Goal: Information Seeking & Learning: Find contact information

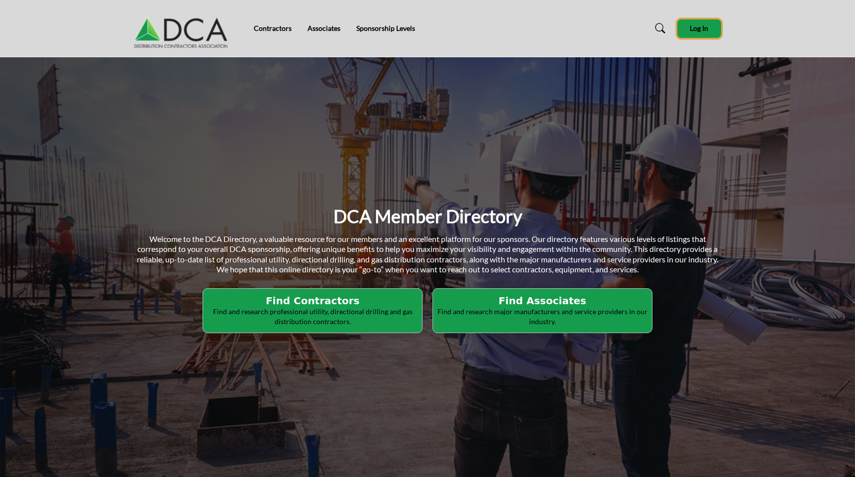
click at [698, 32] on span "Log In" at bounding box center [698, 28] width 18 height 8
click at [708, 26] on button "Log In" at bounding box center [699, 28] width 44 height 18
click at [308, 67] on div "DCA Member Directory Welcome to the DCA Directory, a valuable resource for our …" at bounding box center [427, 268] width 855 height 423
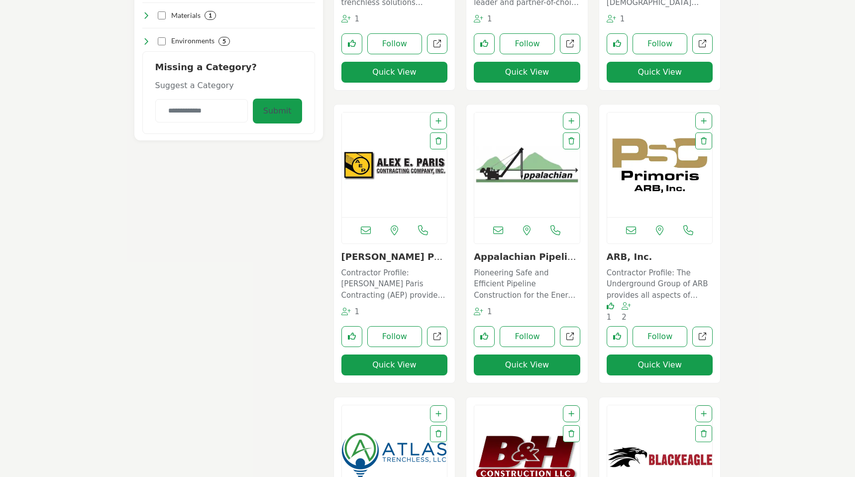
scroll to position [510, 0]
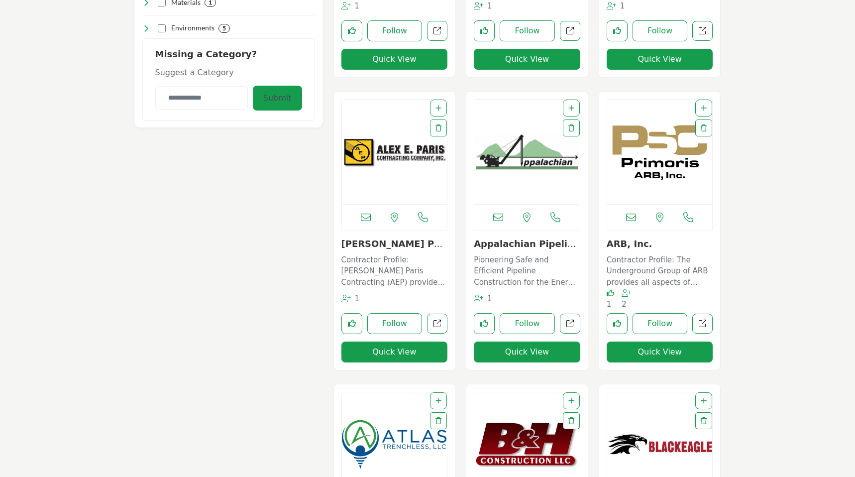
click at [649, 178] on img "Open Listing in new tab" at bounding box center [659, 151] width 105 height 104
